Goal: Information Seeking & Learning: Learn about a topic

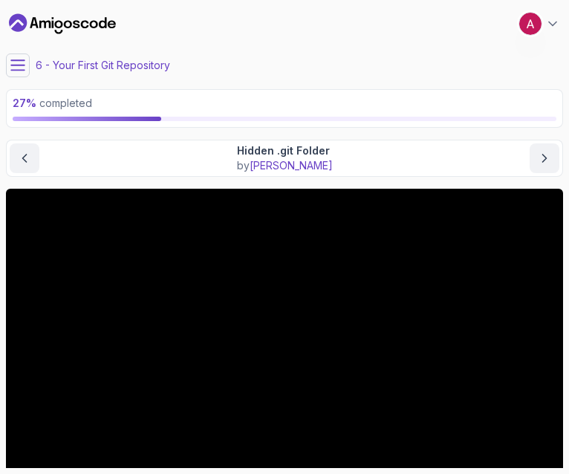
scroll to position [65, 0]
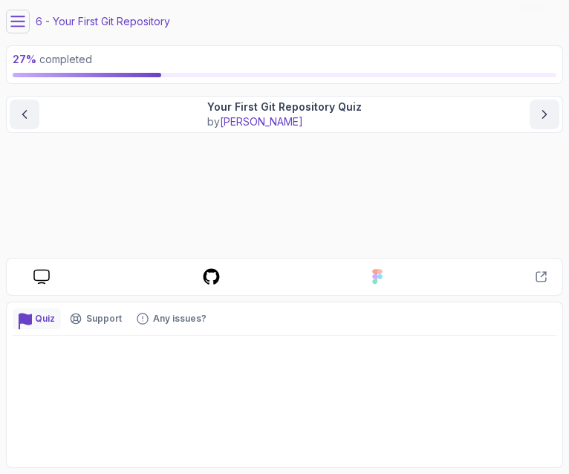
scroll to position [43, 0]
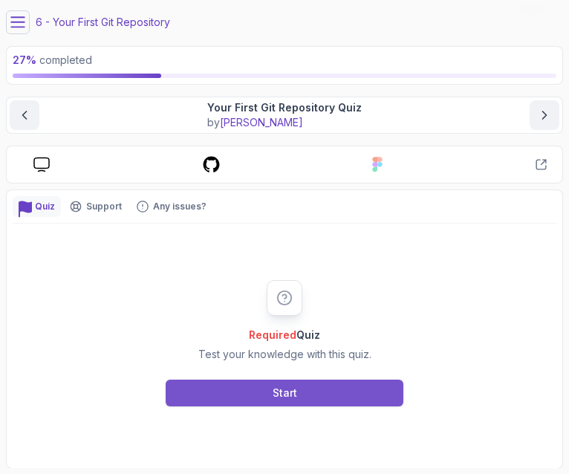
click at [320, 382] on button "Start" at bounding box center [285, 392] width 238 height 27
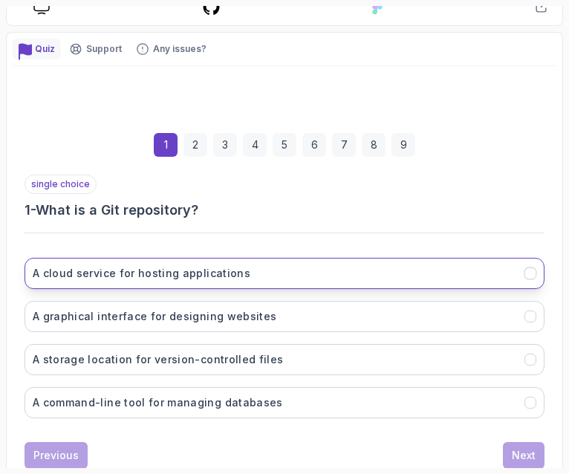
scroll to position [202, 0]
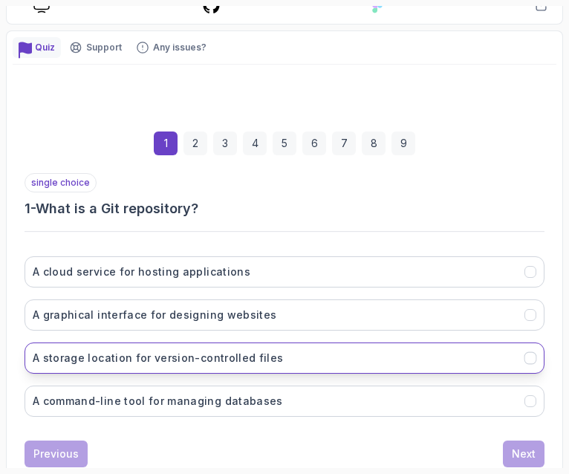
click at [260, 350] on h3 "A storage location for version-controlled files" at bounding box center [158, 357] width 250 height 15
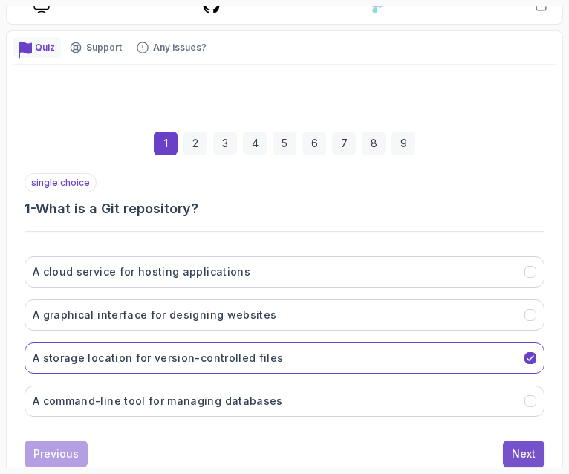
click at [518, 446] on div "Next" at bounding box center [523, 453] width 24 height 15
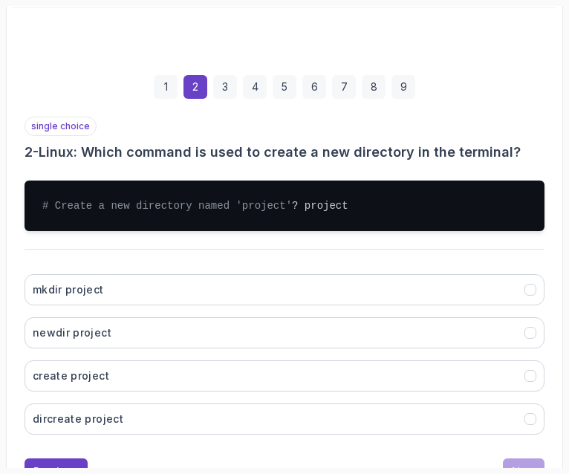
scroll to position [260, 0]
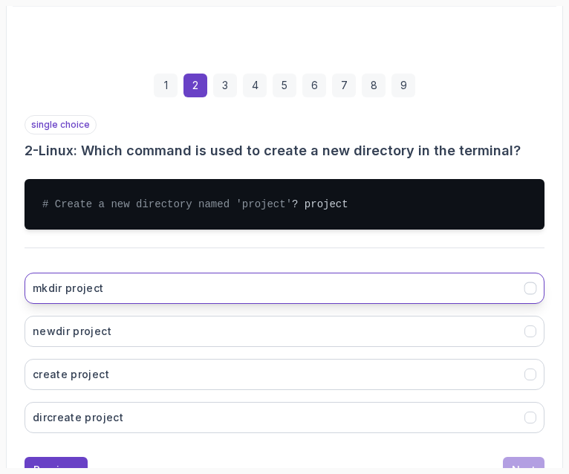
click at [366, 287] on button "mkdir project" at bounding box center [284, 287] width 520 height 31
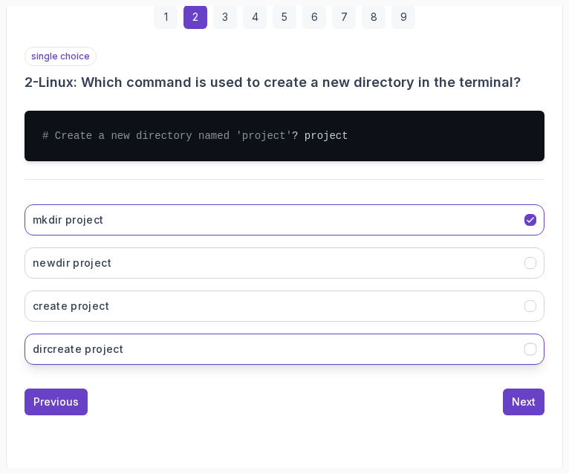
scroll to position [328, 0]
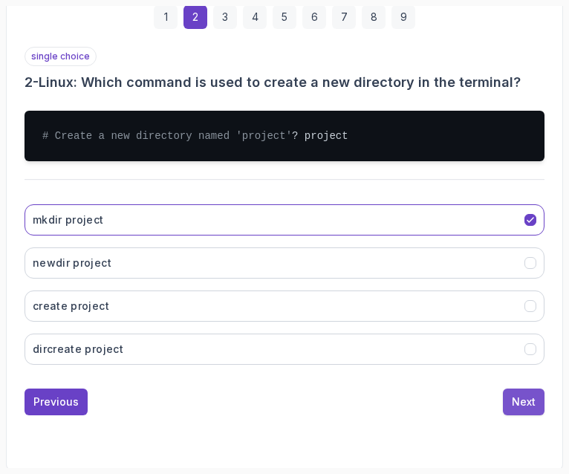
click at [526, 403] on div "Next" at bounding box center [523, 401] width 24 height 15
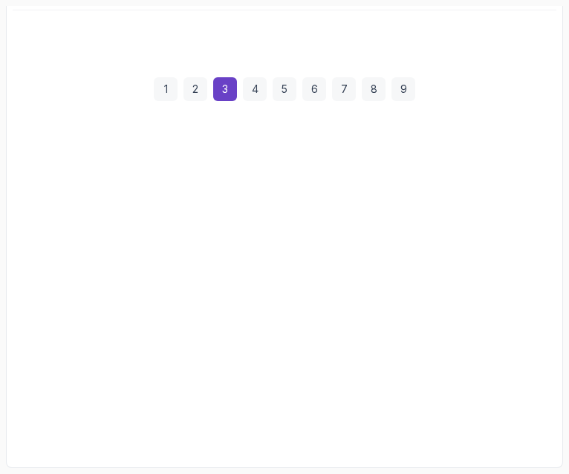
scroll to position [251, 0]
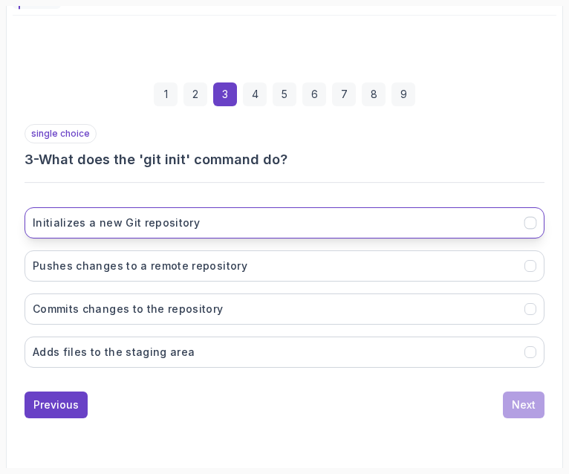
click at [272, 225] on button "Initializes a new Git repository" at bounding box center [284, 222] width 520 height 31
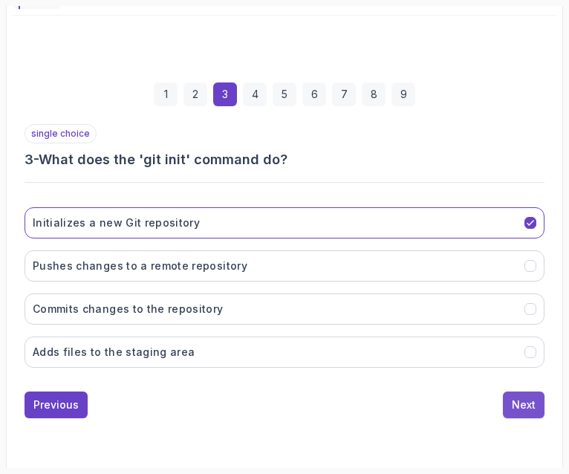
click at [523, 401] on div "Next" at bounding box center [523, 404] width 24 height 15
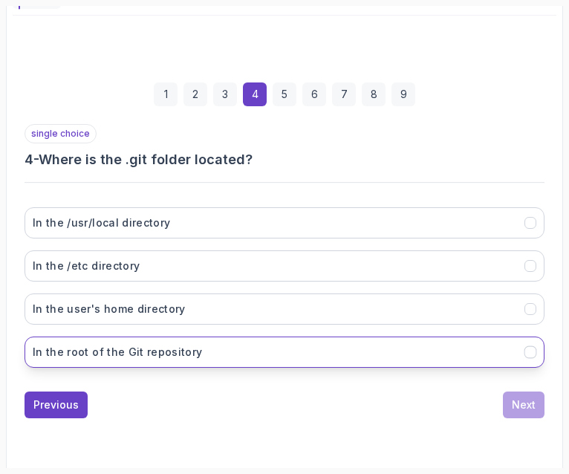
click at [136, 347] on h3 "In the root of the Git repository" at bounding box center [118, 351] width 170 height 15
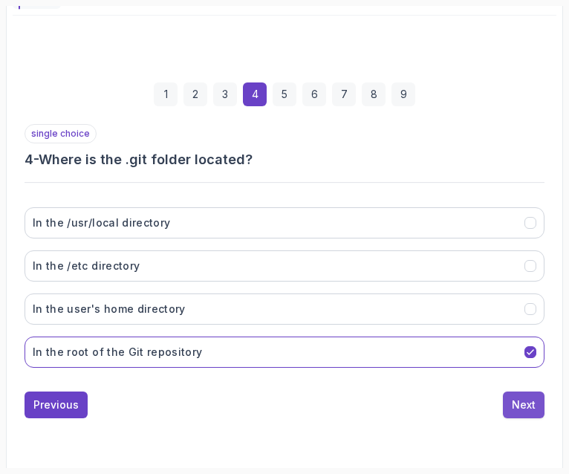
click at [523, 408] on button "Next" at bounding box center [524, 404] width 42 height 27
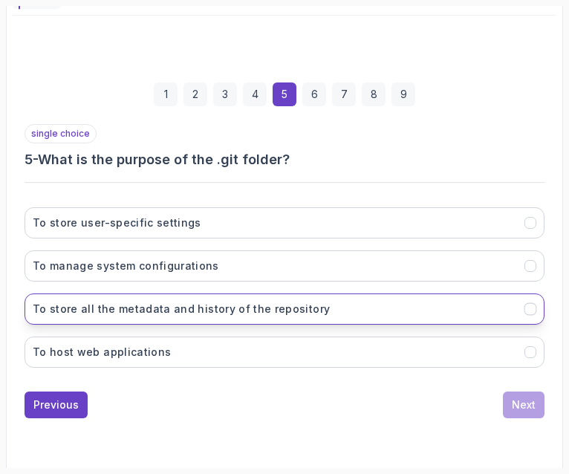
click at [433, 299] on button "To store all the metadata and history of the repository" at bounding box center [284, 308] width 520 height 31
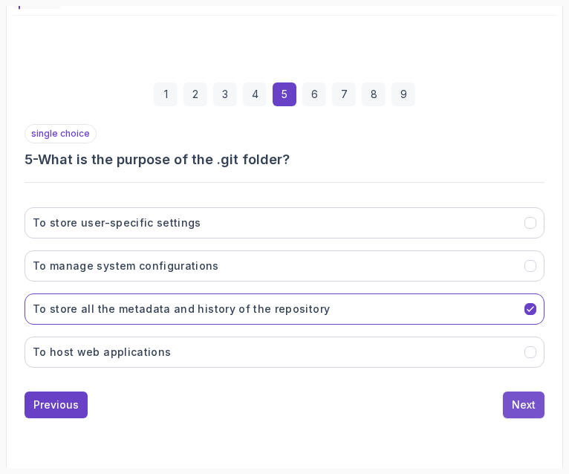
click at [527, 397] on div "Next" at bounding box center [523, 404] width 24 height 15
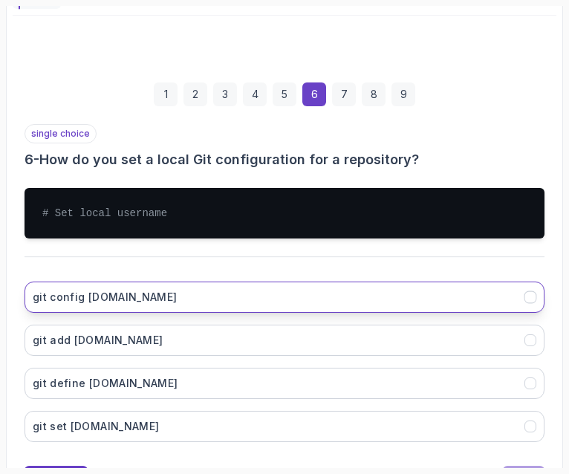
click at [360, 281] on button "git config [DOMAIN_NAME]" at bounding box center [284, 296] width 520 height 31
click at [524, 465] on button "Next" at bounding box center [524, 478] width 42 height 27
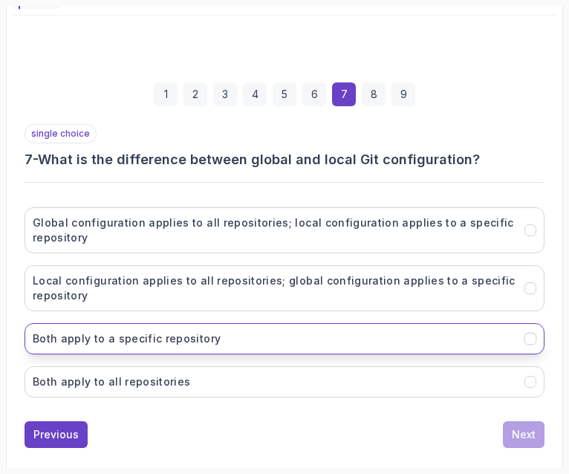
scroll to position [281, 0]
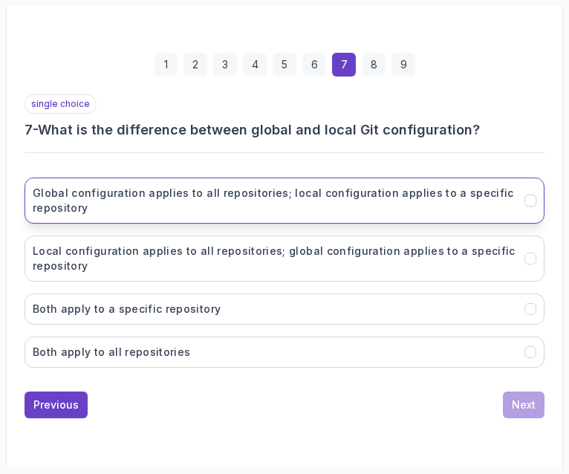
click at [119, 208] on h3 "Global configuration applies to all repositories; local configuration applies t…" at bounding box center [274, 201] width 483 height 30
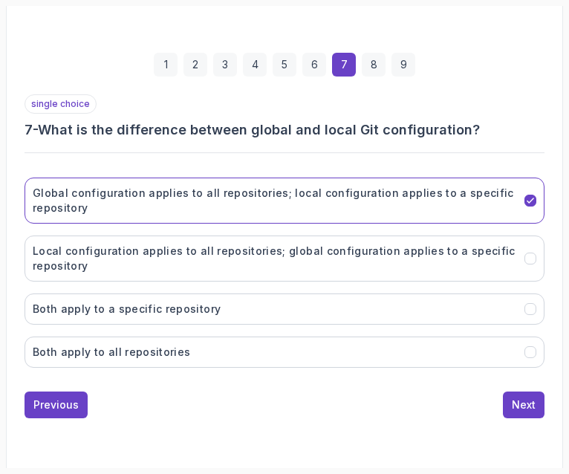
click at [523, 382] on div "single choice 7 - What is the difference between global and local Git configura…" at bounding box center [284, 256] width 520 height 324
click at [528, 399] on div "Next" at bounding box center [523, 404] width 24 height 15
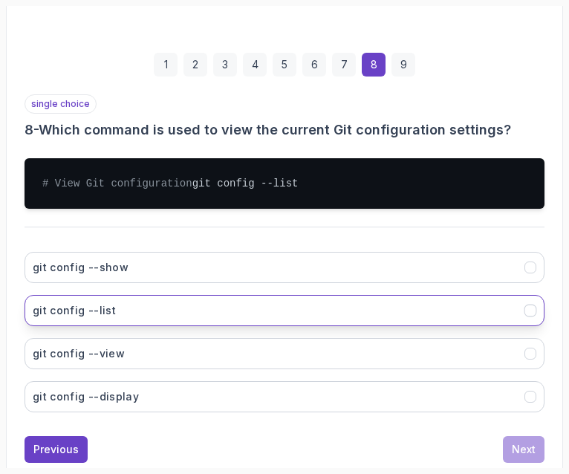
click at [194, 307] on button "git config --list" at bounding box center [284, 310] width 520 height 31
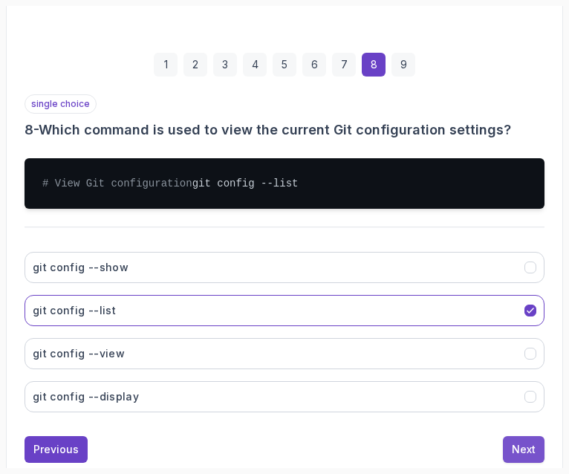
click at [532, 455] on div "Next" at bounding box center [523, 449] width 24 height 15
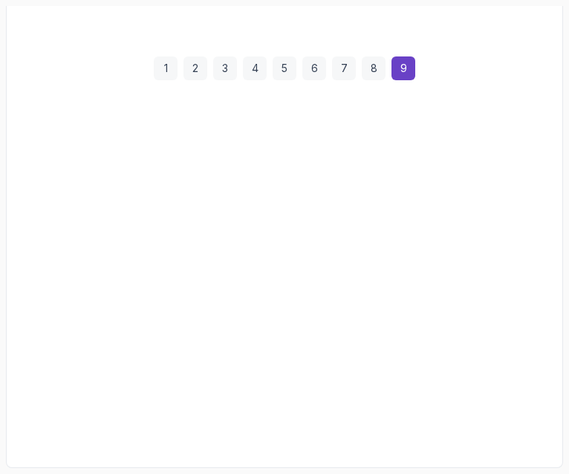
scroll to position [272, 0]
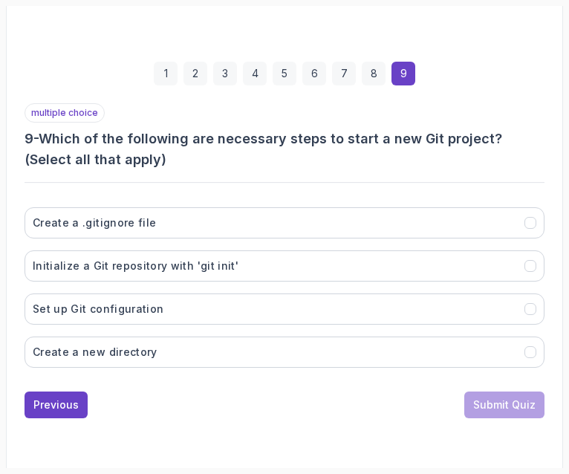
drag, startPoint x: 209, startPoint y: 437, endPoint x: 198, endPoint y: 408, distance: 31.0
click at [198, 408] on div "1 2 3 4 5 6 7 8 9 multiple choice 9 - Which of the following are necessary step…" at bounding box center [284, 230] width 543 height 471
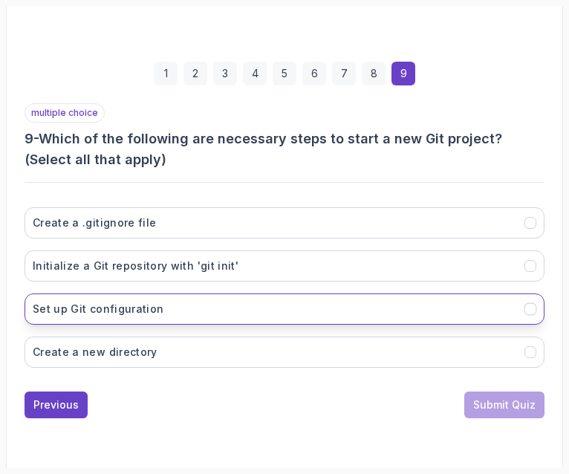
click at [239, 304] on button "Set up Git configuration" at bounding box center [284, 308] width 520 height 31
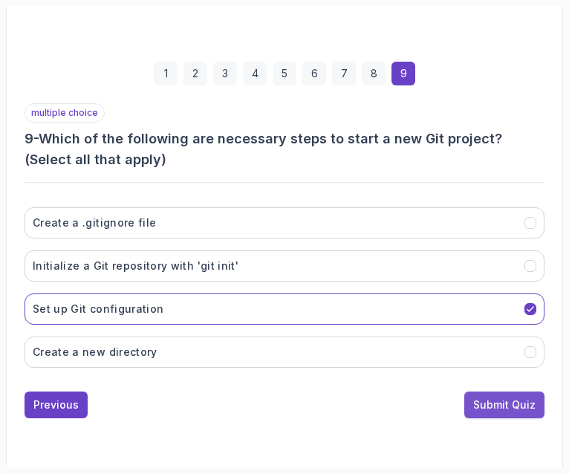
click at [485, 401] on div "Submit Quiz" at bounding box center [504, 404] width 62 height 15
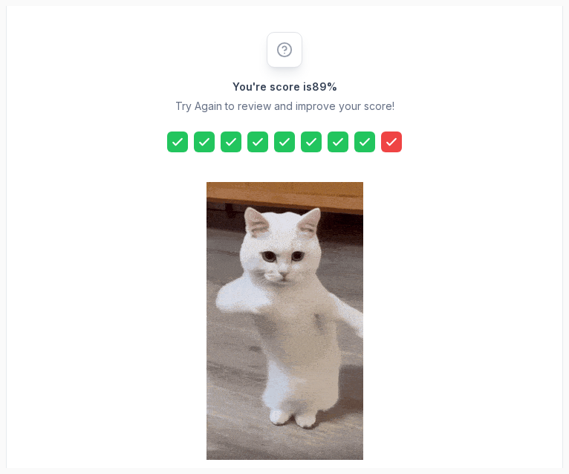
scroll to position [346, 0]
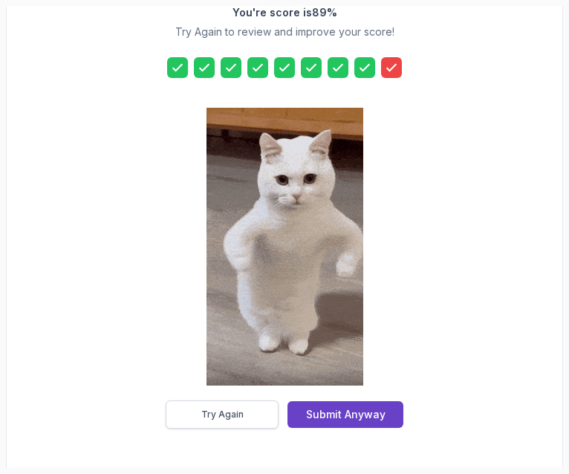
click at [269, 407] on button "Try Again" at bounding box center [222, 414] width 113 height 28
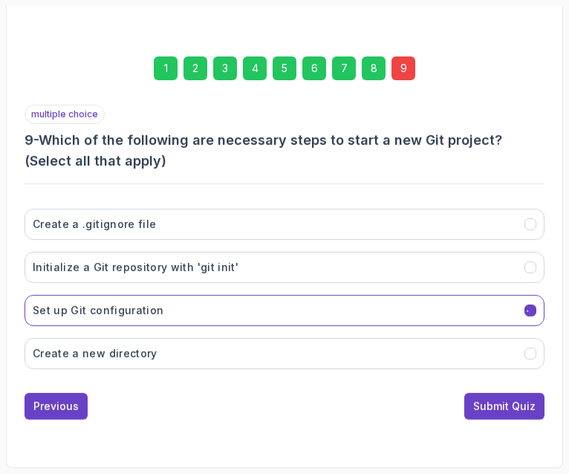
scroll to position [272, 0]
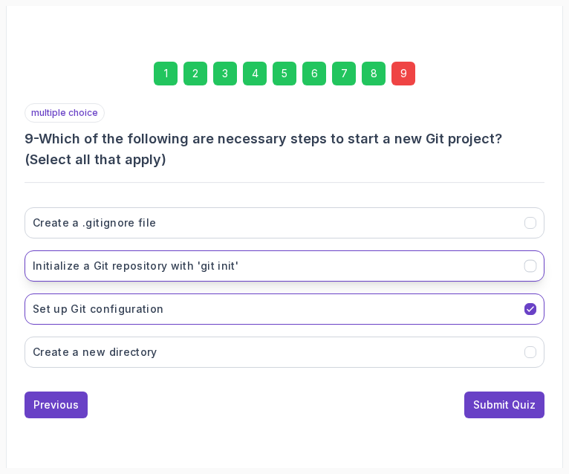
click at [261, 257] on button "Initialize a Git repository with 'git init'" at bounding box center [284, 265] width 520 height 31
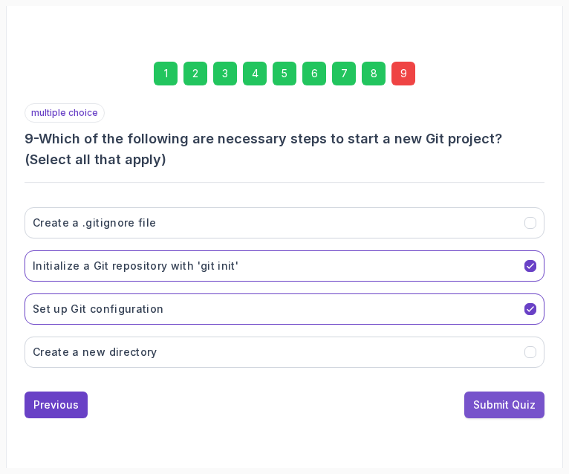
click at [484, 397] on div "Submit Quiz" at bounding box center [504, 404] width 62 height 15
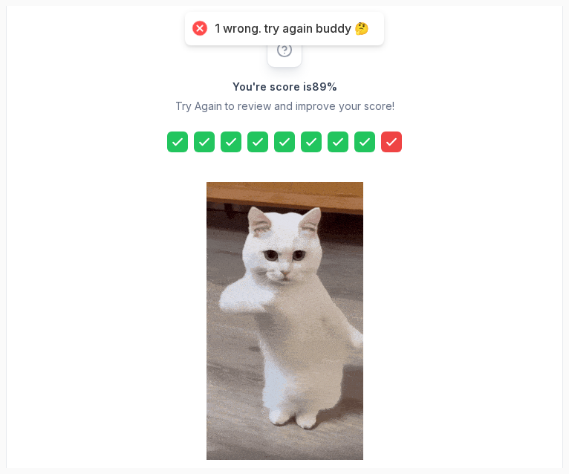
scroll to position [346, 0]
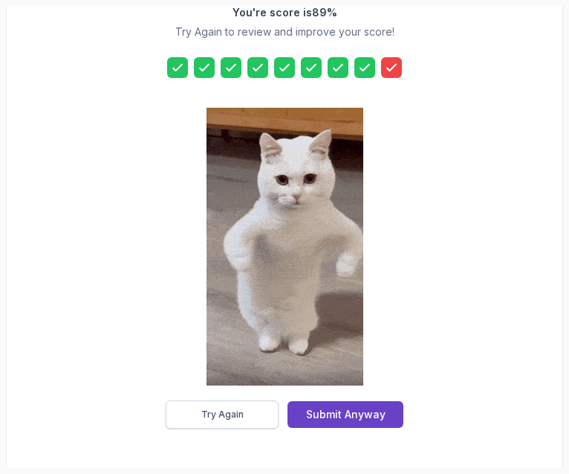
click at [197, 405] on button "Try Again" at bounding box center [222, 414] width 113 height 28
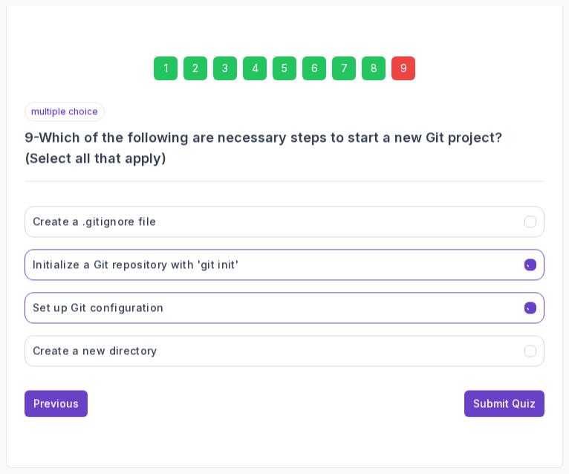
scroll to position [272, 0]
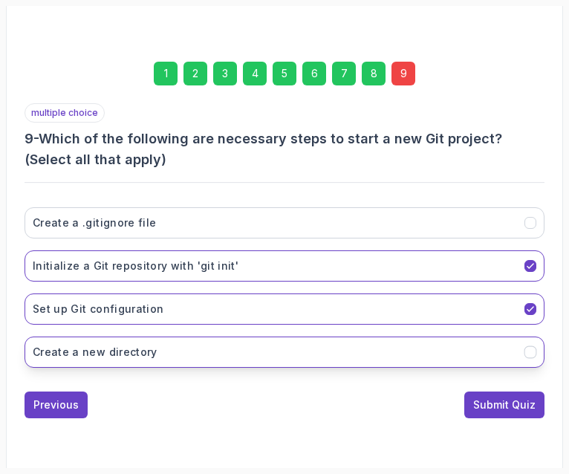
click at [182, 349] on button "Create a new directory" at bounding box center [284, 351] width 520 height 31
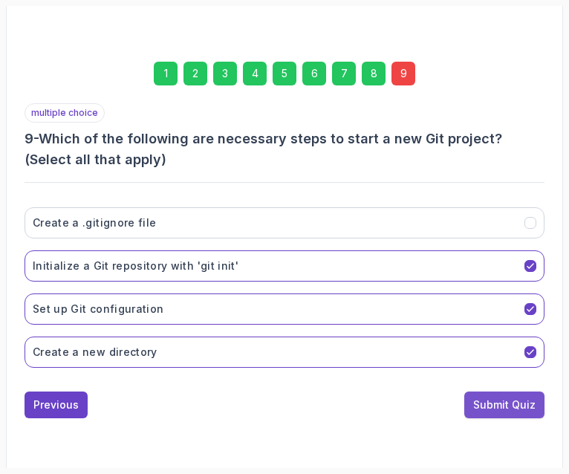
click at [498, 400] on div "Submit Quiz" at bounding box center [504, 404] width 62 height 15
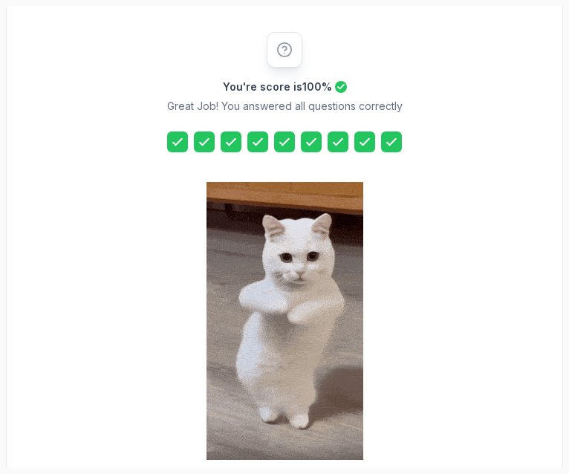
scroll to position [346, 0]
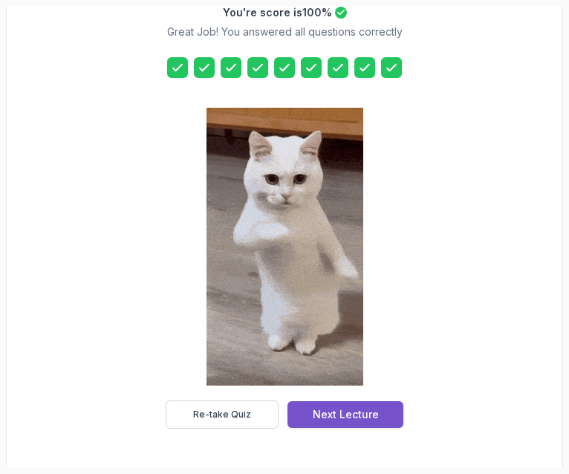
click at [356, 407] on div "Next Lecture" at bounding box center [346, 414] width 66 height 15
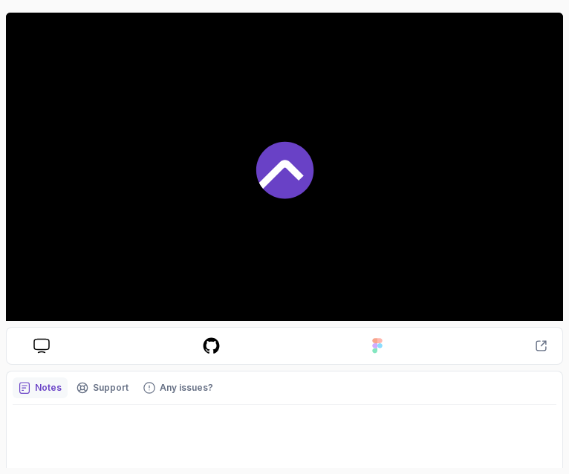
scroll to position [195, 0]
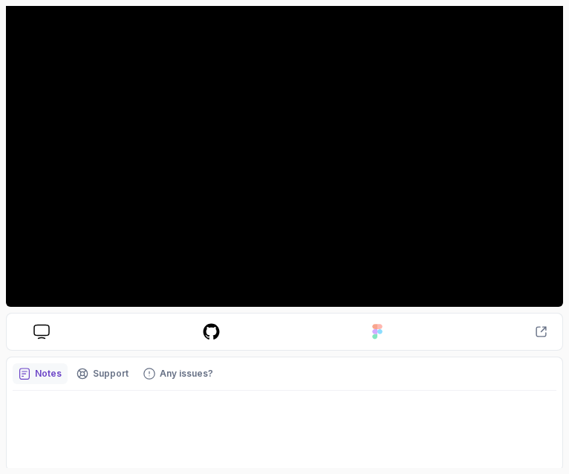
click at [36, 324] on icon at bounding box center [41, 332] width 16 height 16
